Goal: Information Seeking & Learning: Learn about a topic

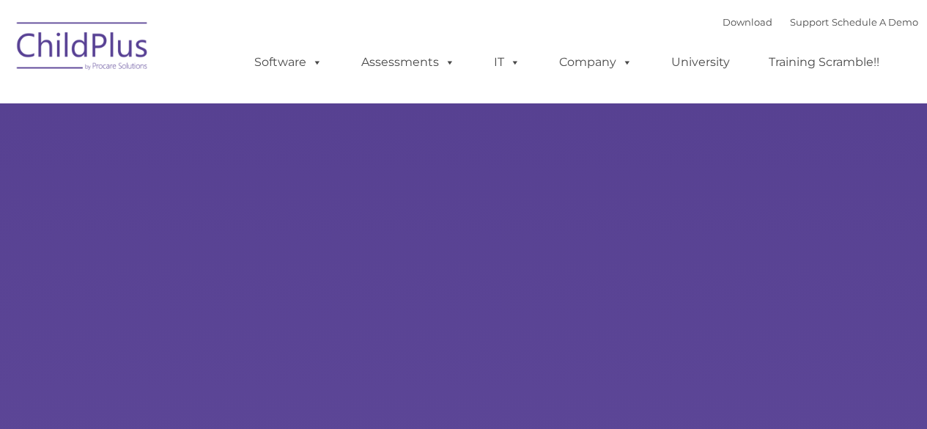
type input ""
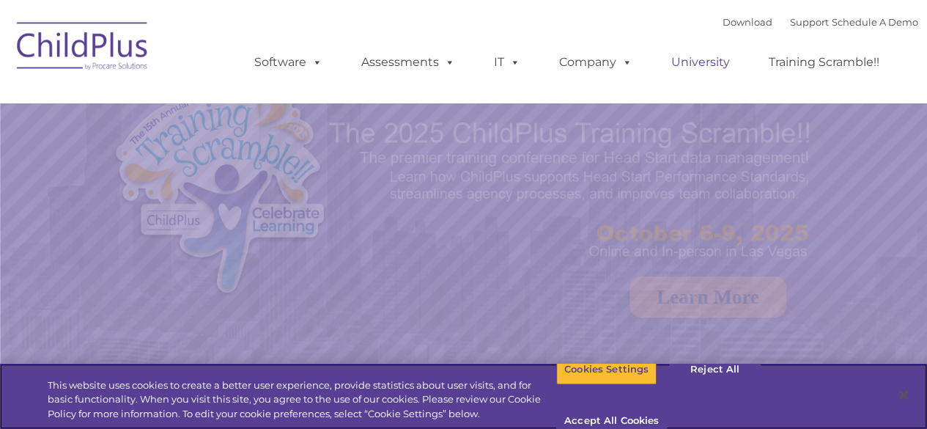
select select "MEDIUM"
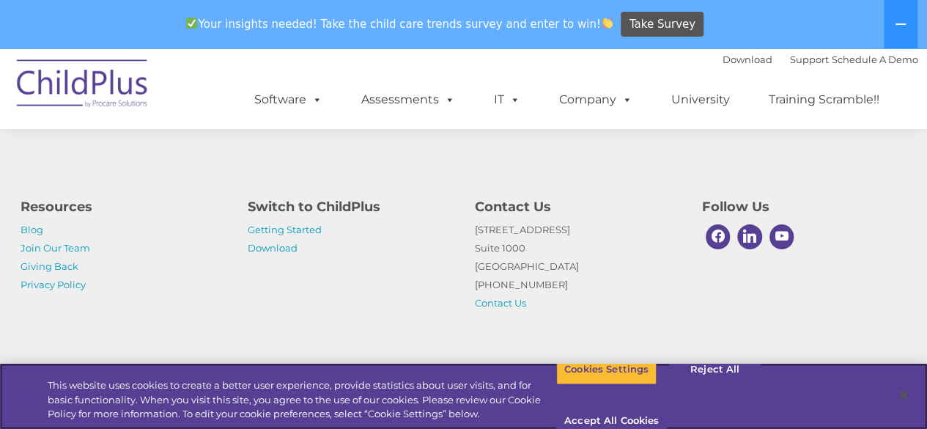
scroll to position [1799, 0]
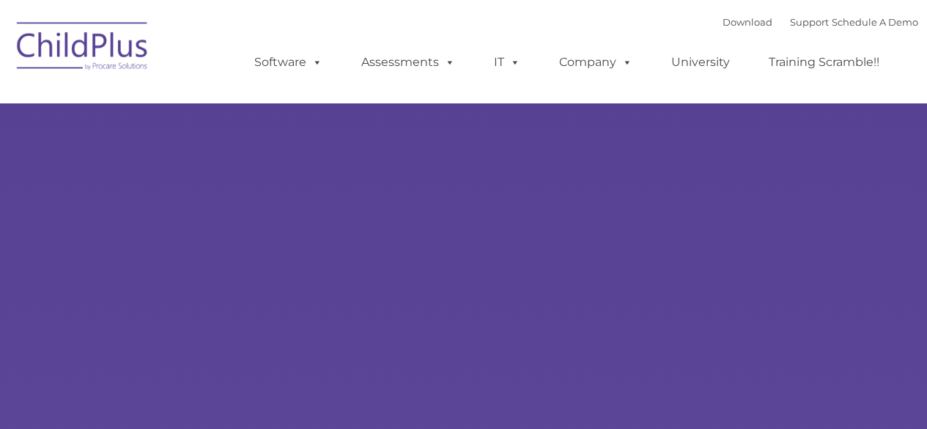
type input ""
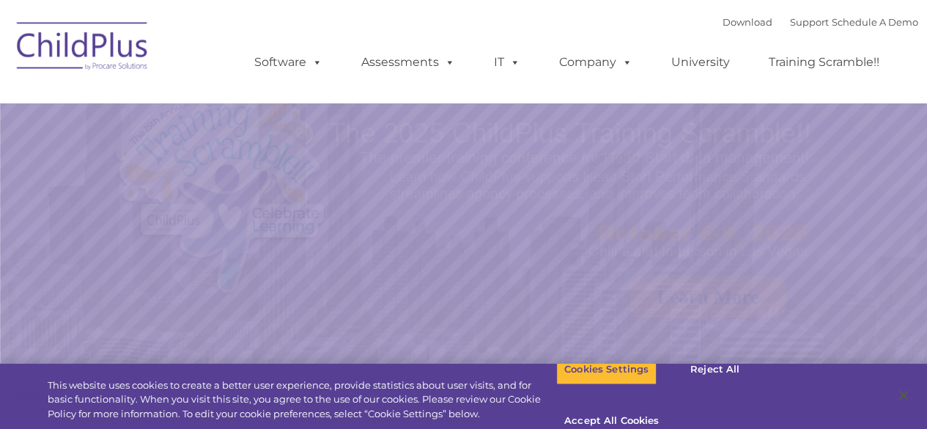
select select "MEDIUM"
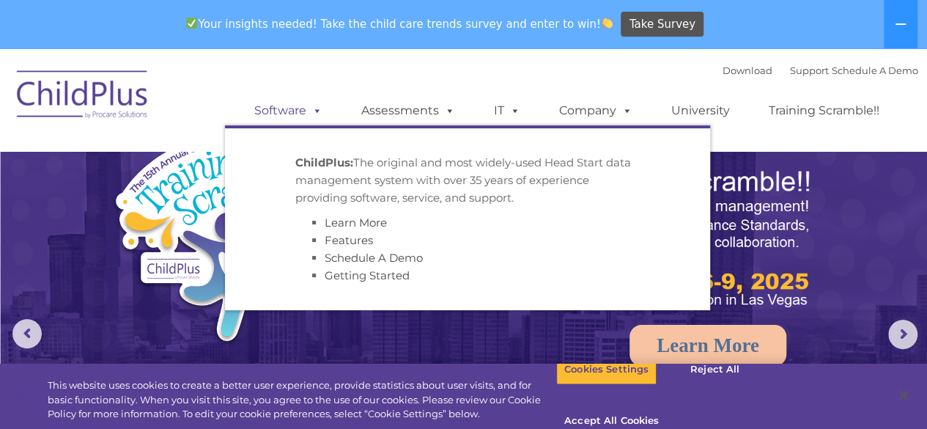
click at [315, 109] on span at bounding box center [314, 110] width 16 height 14
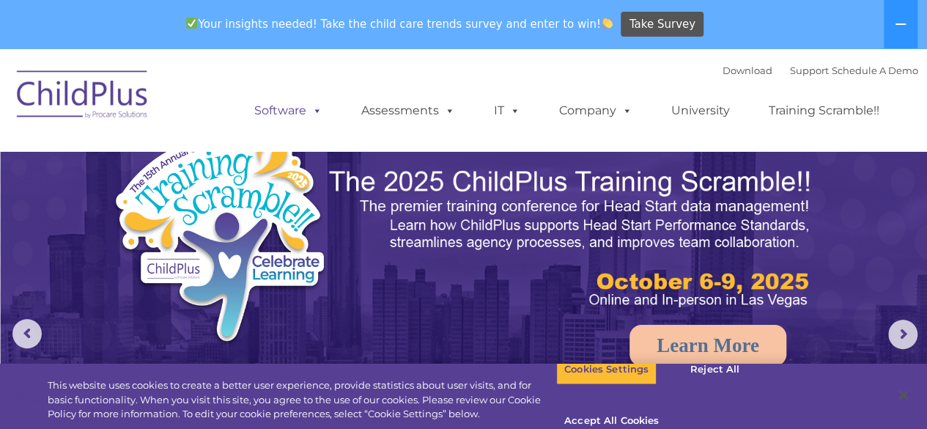
click at [296, 110] on link "Software" at bounding box center [288, 110] width 97 height 29
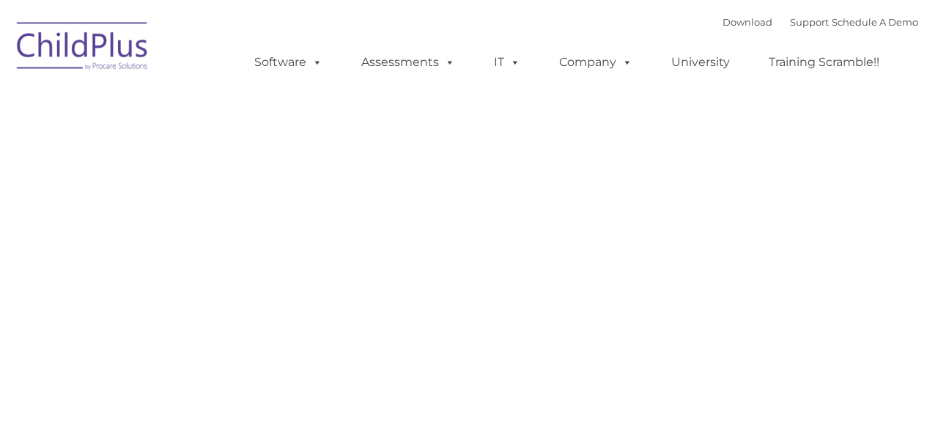
type input ""
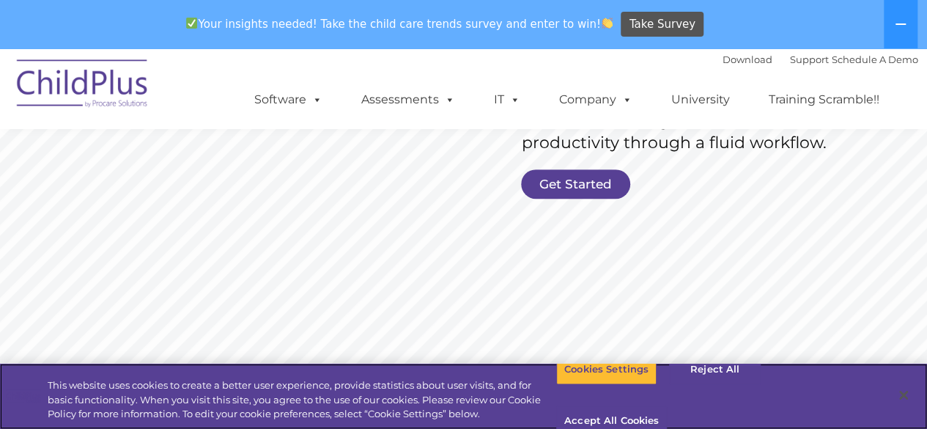
scroll to position [384, 0]
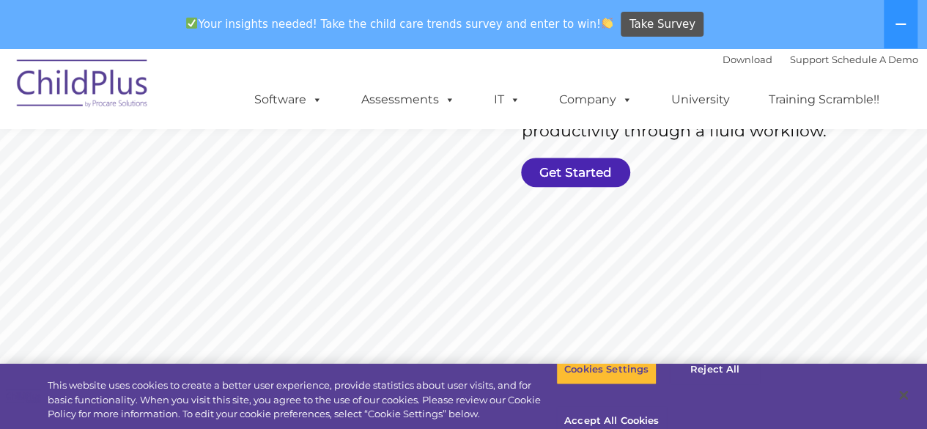
click at [570, 169] on link "Get Started" at bounding box center [575, 172] width 109 height 29
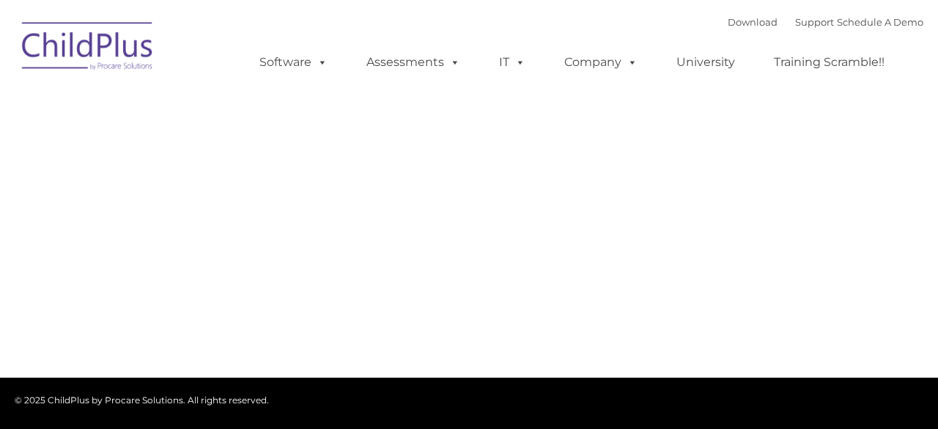
type input ""
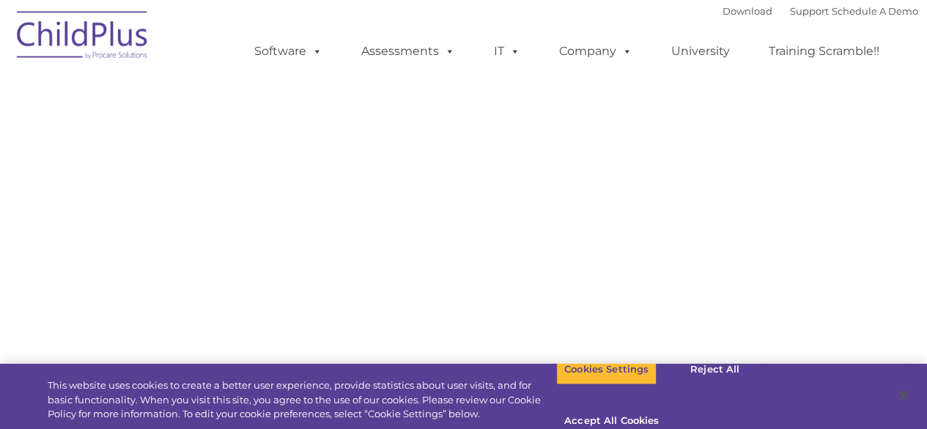
select select "MEDIUM"
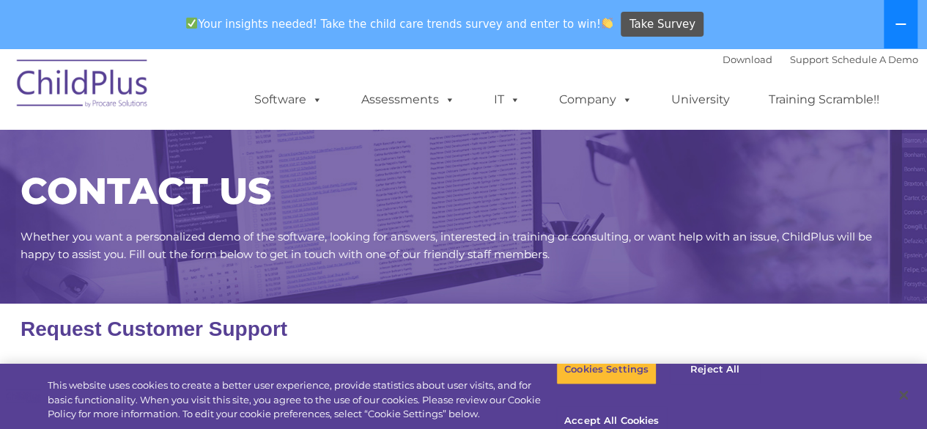
click at [907, 26] on button at bounding box center [901, 24] width 34 height 48
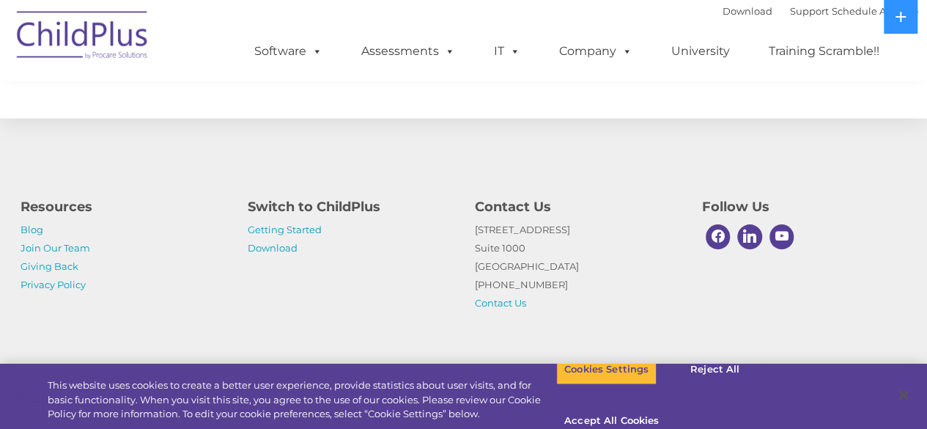
scroll to position [828, 0]
click at [699, 385] on button "Reject All" at bounding box center [715, 369] width 92 height 31
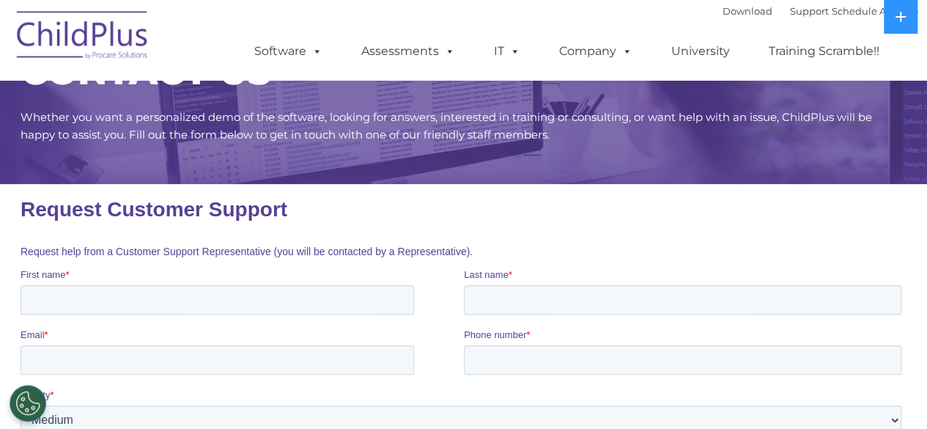
scroll to position [0, 0]
